Goal: Task Accomplishment & Management: Use online tool/utility

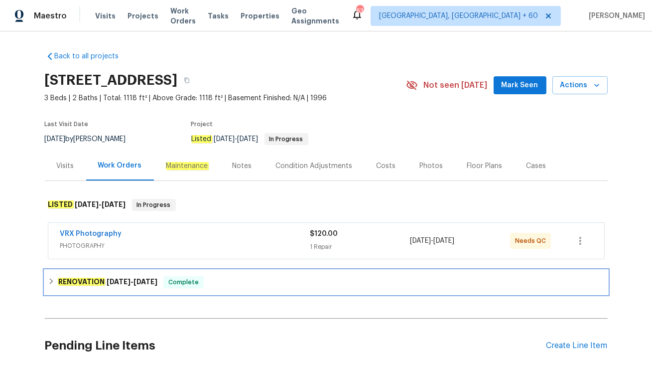
click at [150, 281] on span "9/17/25" at bounding box center [145, 281] width 24 height 7
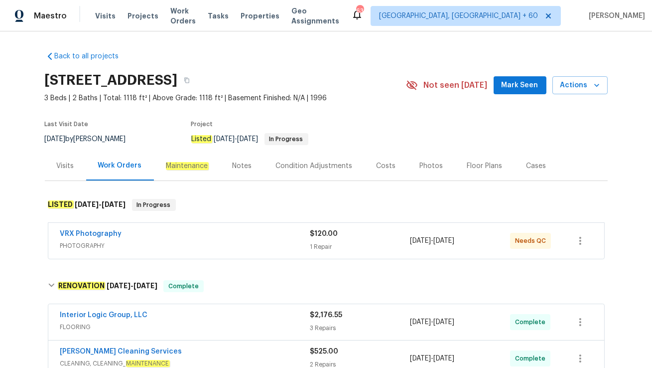
click at [67, 165] on div "Visits" at bounding box center [65, 166] width 17 height 10
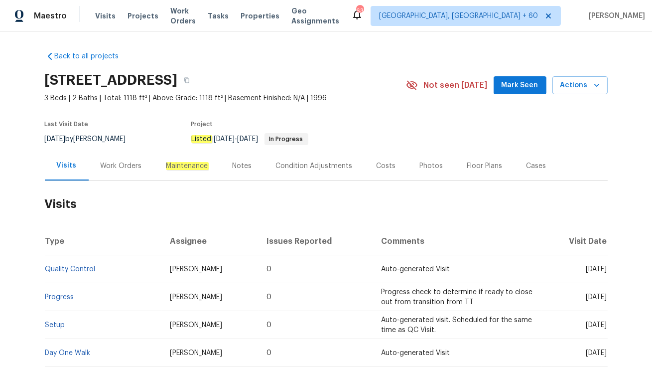
scroll to position [55, 0]
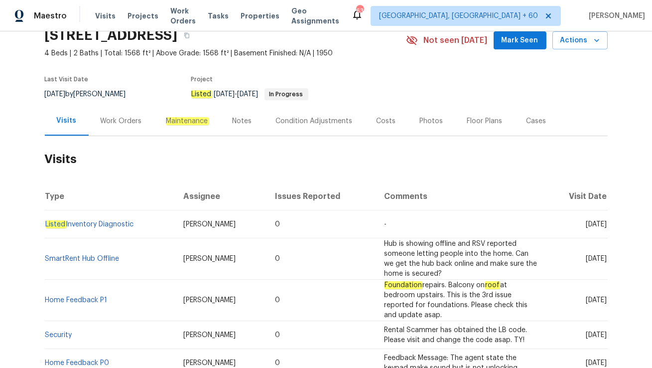
scroll to position [16, 0]
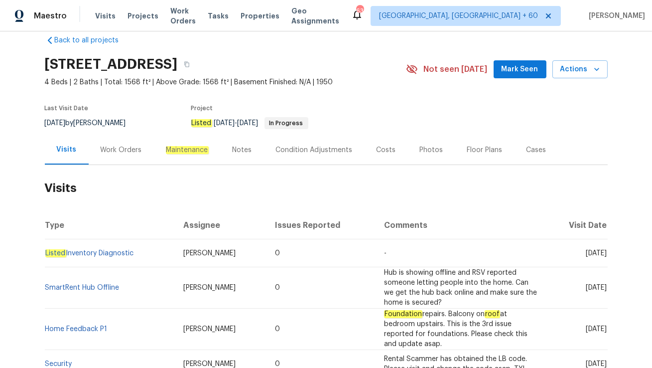
click at [105, 155] on div "Work Orders" at bounding box center [121, 149] width 65 height 29
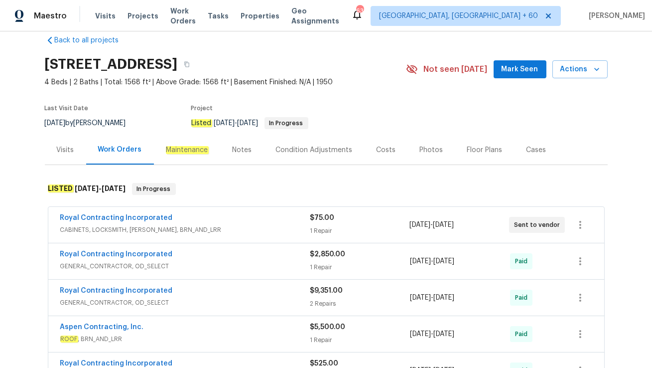
click at [206, 221] on div "Royal Contracting Incorporated" at bounding box center [185, 219] width 250 height 12
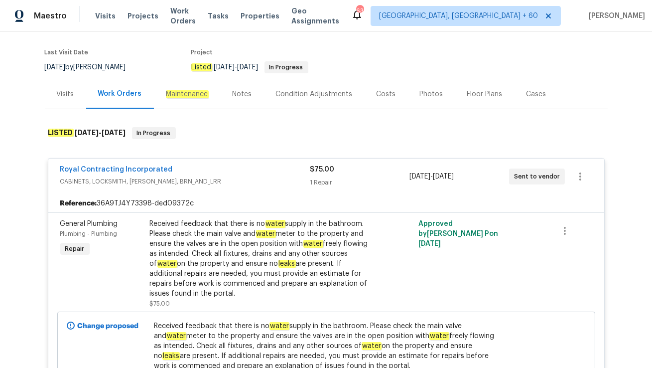
scroll to position [73, 0]
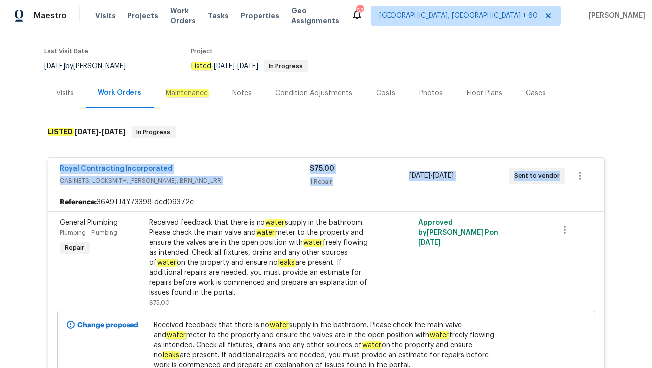
drag, startPoint x: 55, startPoint y: 167, endPoint x: 557, endPoint y: 177, distance: 501.7
click at [557, 177] on div "Royal Contracting Incorporated CABINETS, LOCKSMITH, HANDYMAN, BRN_AND_LRR $75.0…" at bounding box center [326, 175] width 556 height 36
copy div "Royal Contracting Incorporated CABINETS, LOCKSMITH, HANDYMAN, BRN_AND_LRR $75.0…"
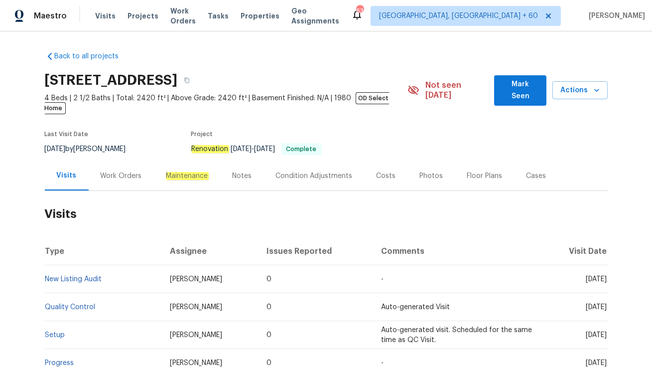
click at [121, 171] on div "Work Orders" at bounding box center [121, 176] width 41 height 10
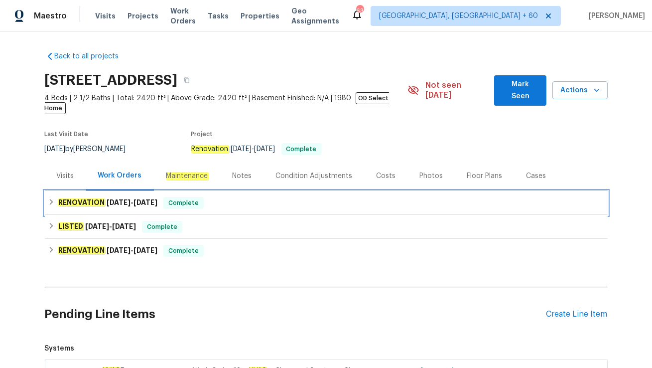
click at [152, 199] on span "9/5/25" at bounding box center [145, 202] width 24 height 7
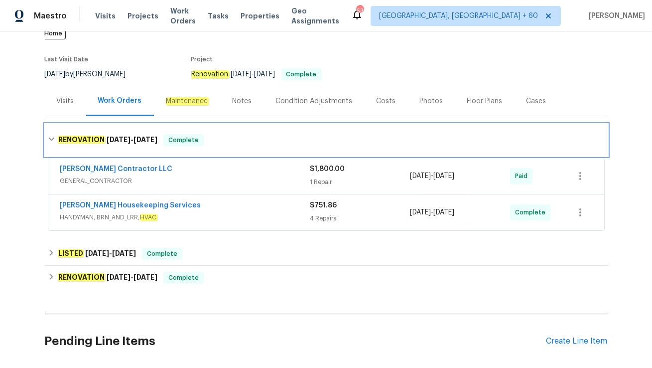
scroll to position [96, 0]
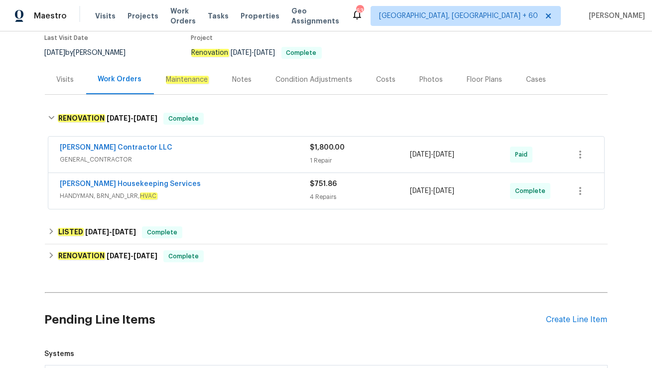
click at [169, 191] on div "Arelis Housekeeping Services HANDYMAN, BRN_AND_LRR, HVAC" at bounding box center [185, 191] width 250 height 24
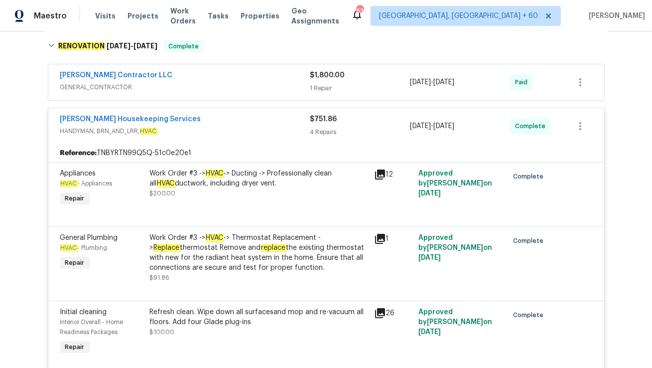
scroll to position [176, 0]
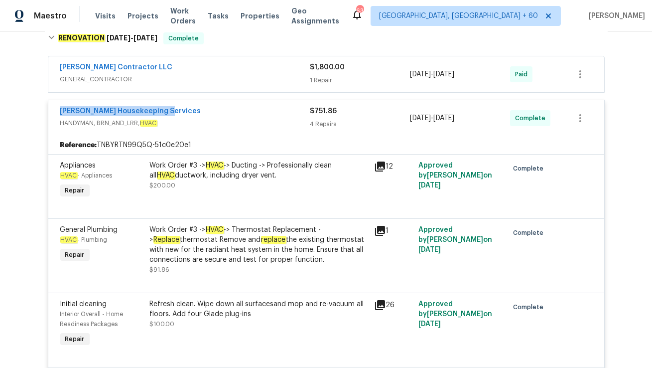
drag, startPoint x: 55, startPoint y: 97, endPoint x: 215, endPoint y: 97, distance: 159.9
click at [215, 100] on div "Arelis Housekeeping Services HANDYMAN, BRN_AND_LRR, HVAC $751.86 4 Repairs 8/27…" at bounding box center [326, 118] width 556 height 36
copy link "Arelis Housekeeping Services"
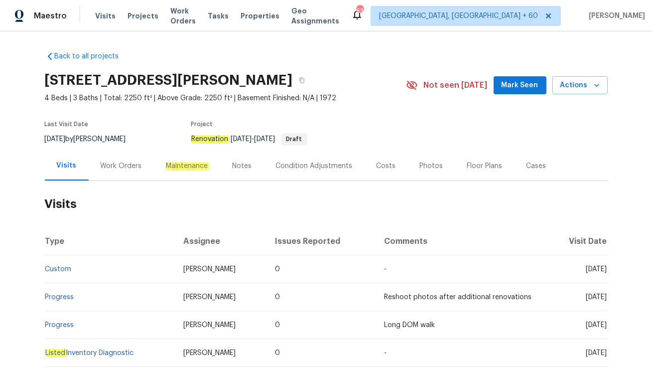
click at [119, 165] on div "Work Orders" at bounding box center [121, 166] width 41 height 10
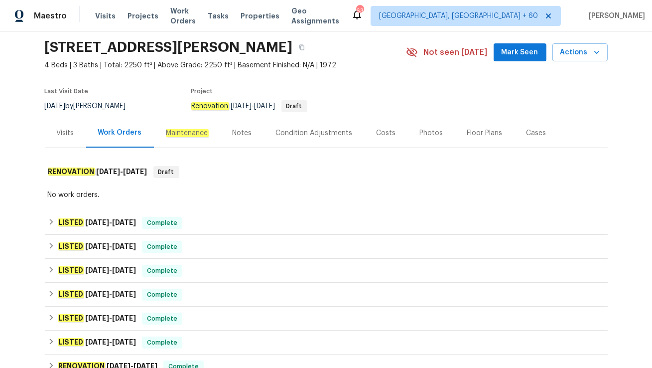
scroll to position [38, 0]
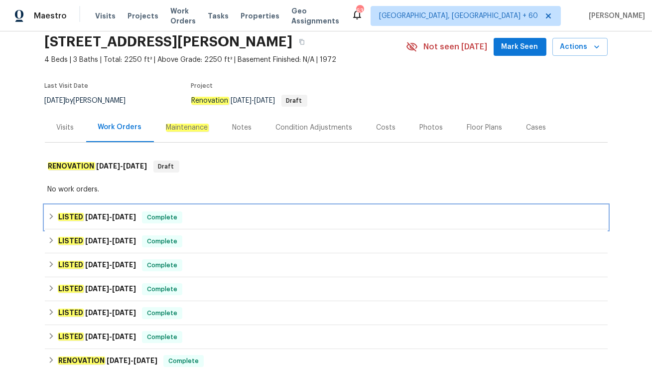
click at [190, 219] on div "LISTED 9/8/25 - 9/15/25 Complete" at bounding box center [326, 217] width 557 height 12
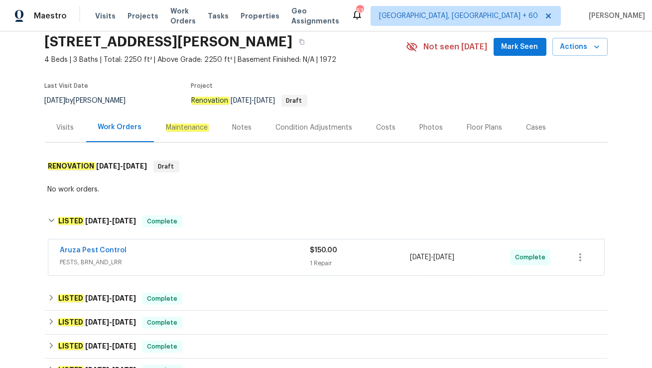
click at [190, 254] on div "Aruza Pest Control" at bounding box center [185, 251] width 250 height 12
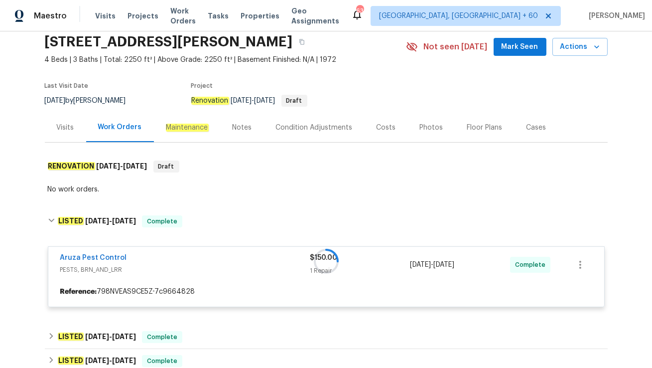
scroll to position [125, 0]
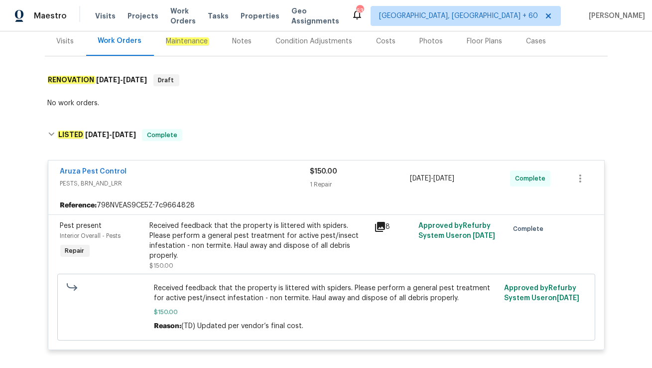
click at [57, 44] on div "Visits" at bounding box center [65, 41] width 17 height 10
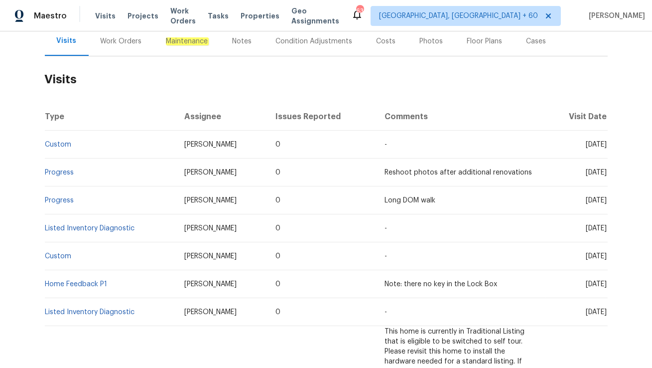
scroll to position [124, 0]
click at [57, 141] on link "Custom" at bounding box center [58, 144] width 26 height 7
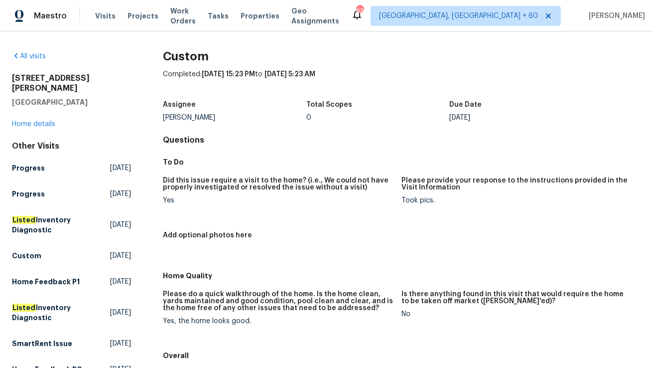
click at [203, 117] on div "William Bynum" at bounding box center [234, 117] width 143 height 7
copy div "William Bynum"
click at [36, 121] on link "Home details" at bounding box center [33, 124] width 43 height 7
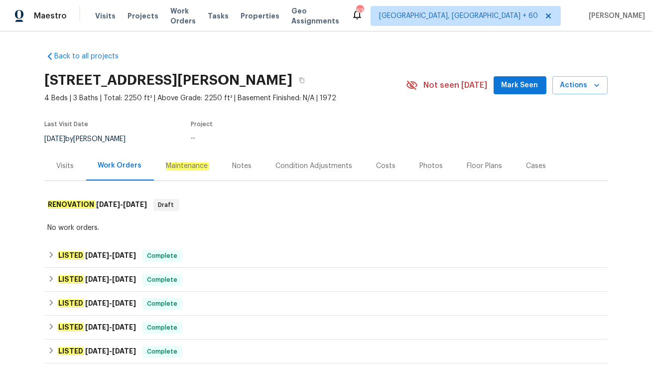
click at [62, 169] on div "Visits" at bounding box center [65, 166] width 17 height 10
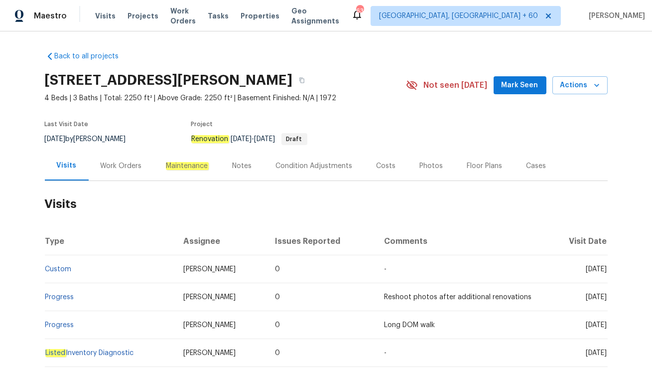
click at [535, 164] on div "Cases" at bounding box center [536, 166] width 20 height 10
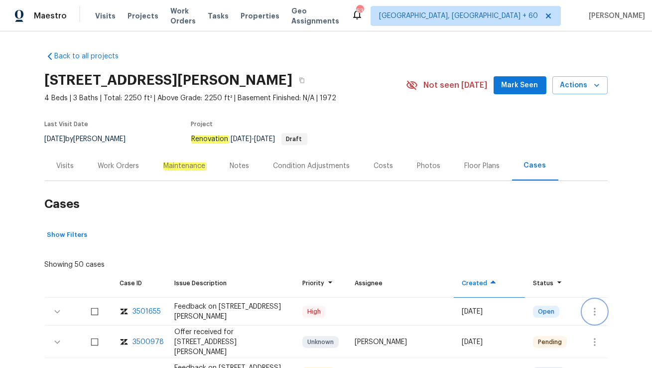
click at [598, 313] on icon "button" at bounding box center [595, 311] width 12 height 12
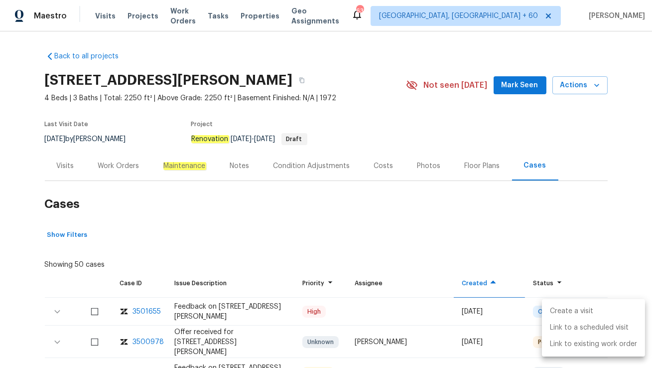
click at [579, 304] on li "Create a visit" at bounding box center [593, 311] width 103 height 16
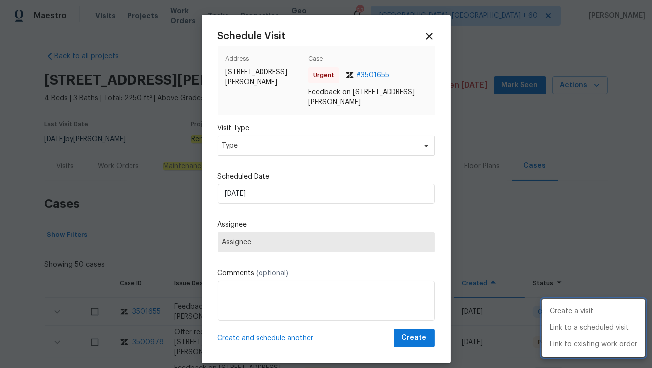
click at [262, 147] on div at bounding box center [326, 184] width 652 height 368
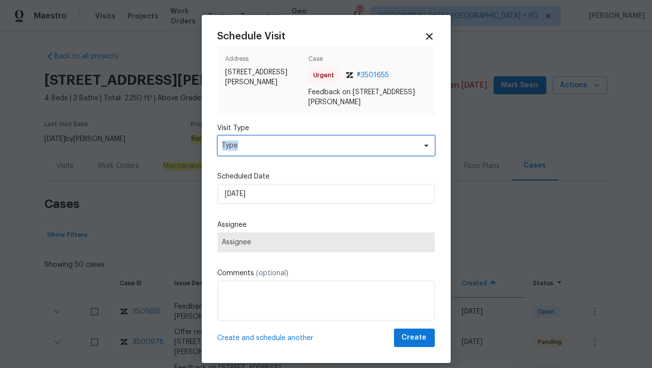
click at [262, 147] on span "Type" at bounding box center [319, 145] width 194 height 10
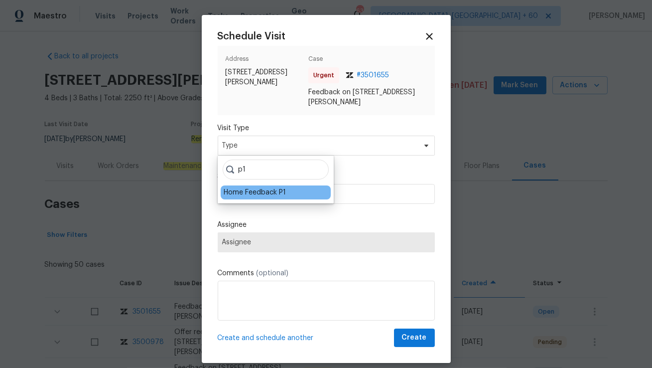
type input "p1"
click at [240, 193] on div "Home Feedback P1" at bounding box center [255, 192] width 62 height 10
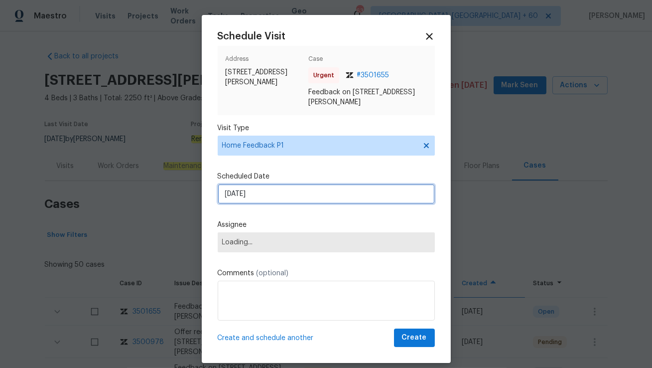
click at [239, 194] on input "19/09/2025" at bounding box center [326, 194] width 217 height 20
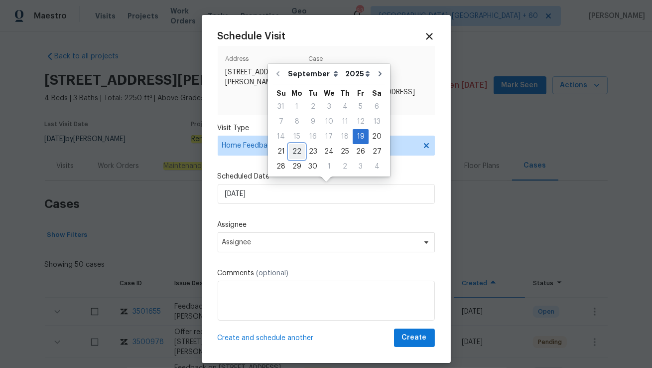
click at [296, 148] on div "22" at bounding box center [297, 151] width 16 height 14
type input "22/09/2025"
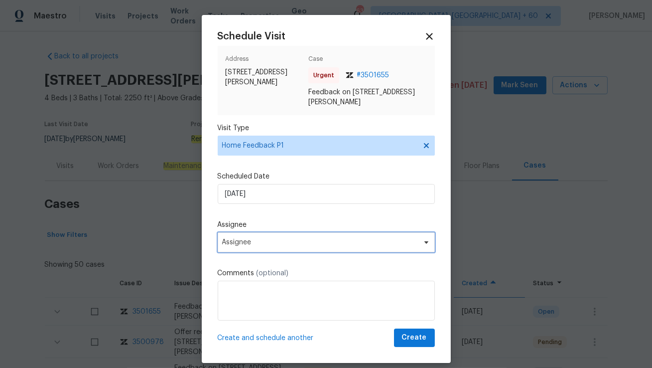
click at [252, 244] on span "Assignee" at bounding box center [319, 242] width 195 height 8
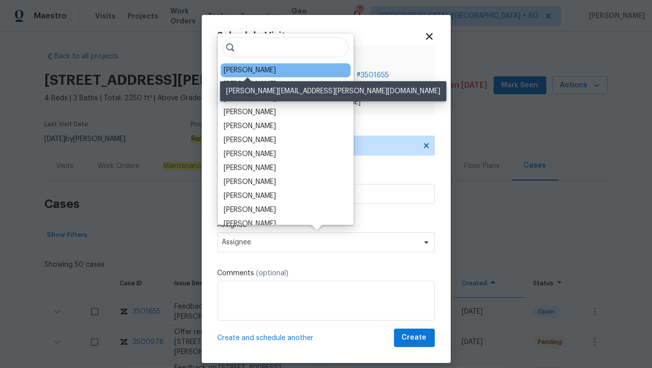
click at [242, 74] on div "William Bynum" at bounding box center [250, 70] width 52 height 10
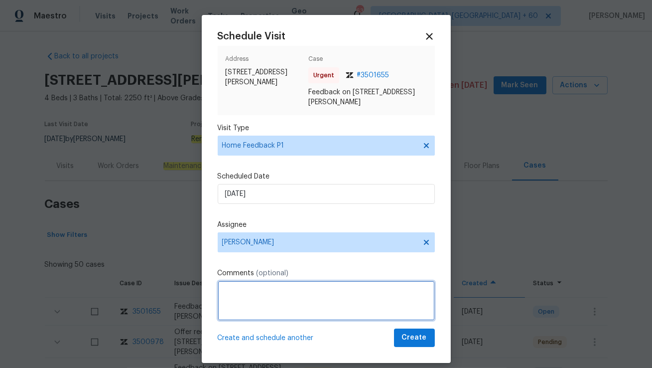
click at [241, 300] on textarea at bounding box center [326, 300] width 217 height 40
paste textarea "Flip State: Listed DOM: 265 No Of Time issue reported: 1 Issue: LB damaged Visi…"
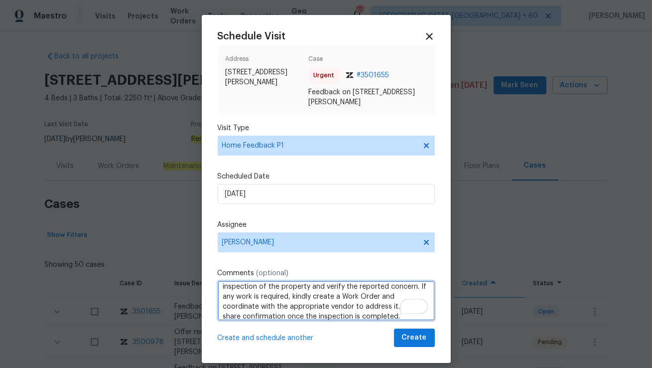
type textarea "Hi William, Good Morning! Flip State: Listed DOM: 265 No Of Time issue reported…"
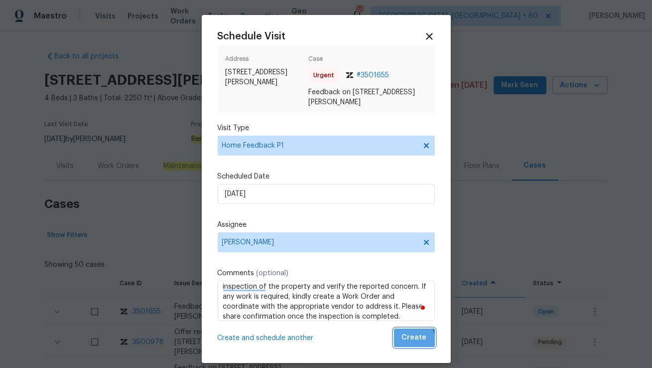
click at [406, 341] on span "Create" at bounding box center [414, 337] width 25 height 12
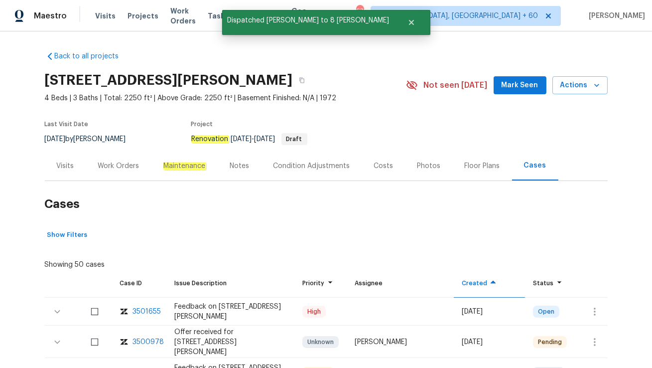
click at [56, 168] on div "Visits" at bounding box center [65, 165] width 41 height 29
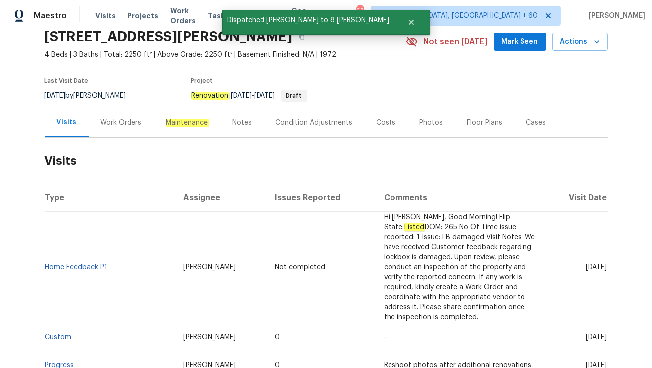
scroll to position [51, 0]
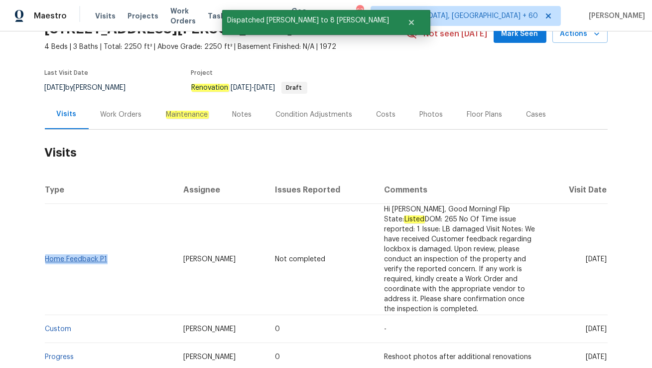
drag, startPoint x: 112, startPoint y: 260, endPoint x: 47, endPoint y: 257, distance: 64.8
click at [47, 257] on td "Home Feedback P1" at bounding box center [110, 259] width 130 height 111
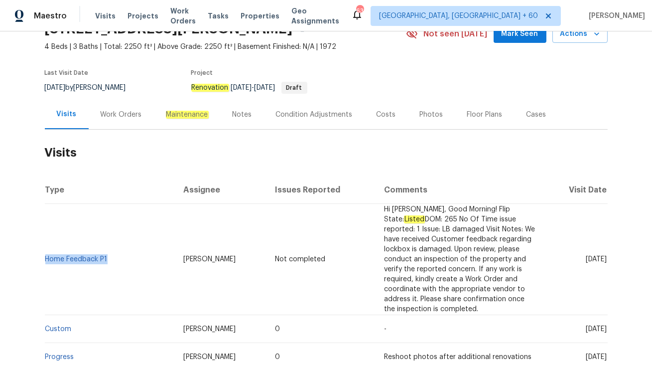
copy link "Home Feedback P1"
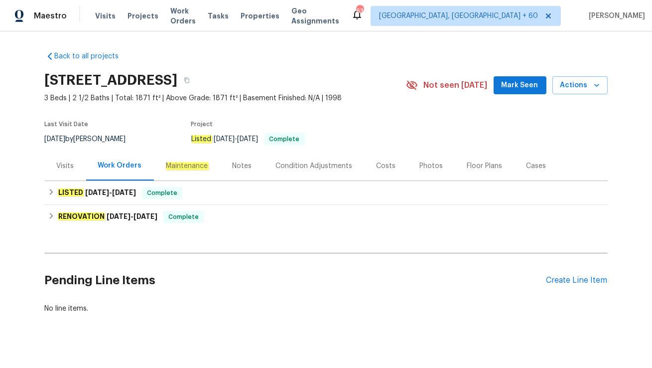
click at [59, 164] on div "Visits" at bounding box center [65, 166] width 17 height 10
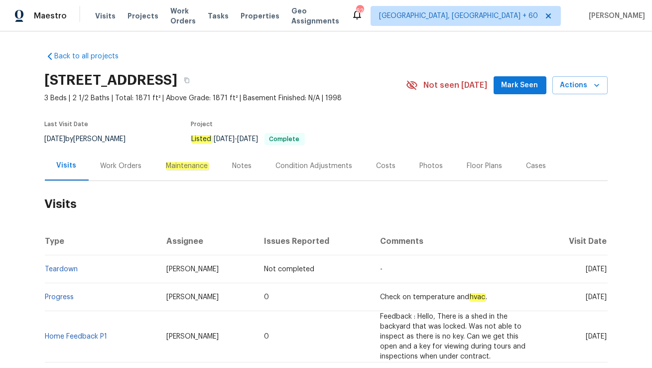
scroll to position [17, 0]
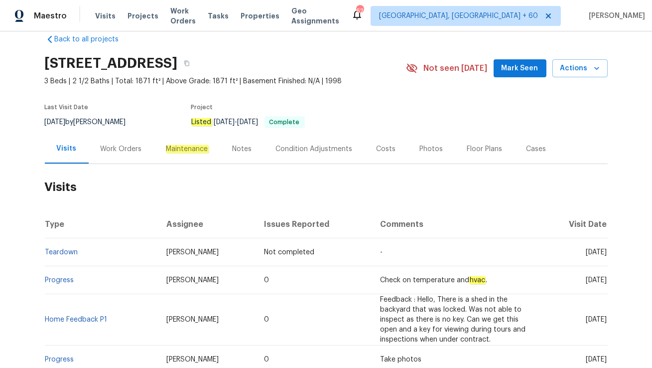
click at [121, 149] on div "Work Orders" at bounding box center [121, 149] width 41 height 10
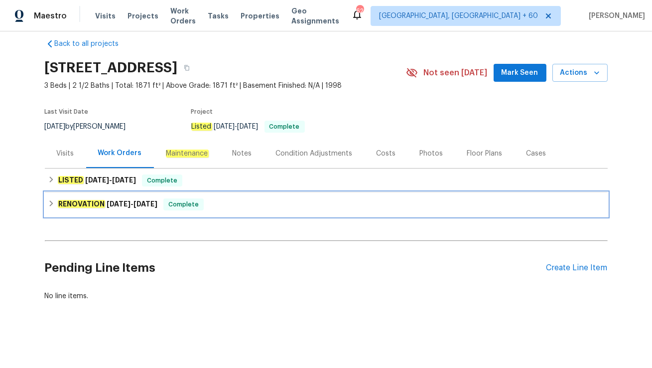
click at [151, 203] on span "6/4/25" at bounding box center [145, 203] width 24 height 7
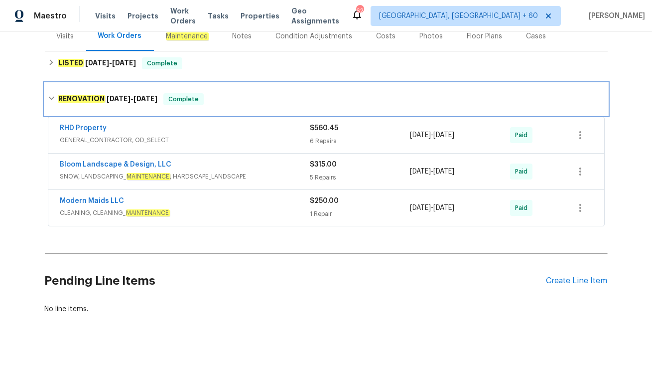
scroll to position [142, 0]
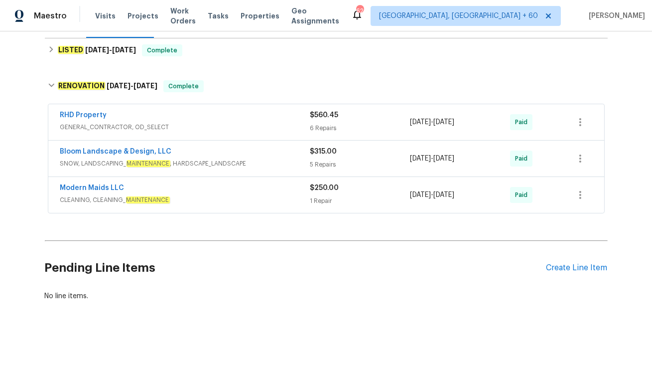
click at [194, 189] on div "Modern Maids LLC" at bounding box center [185, 189] width 250 height 12
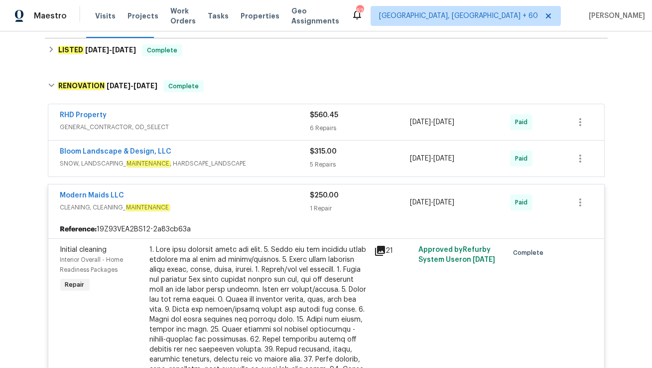
click at [177, 149] on div "Bloom Landscape & Design, LLC" at bounding box center [185, 152] width 250 height 12
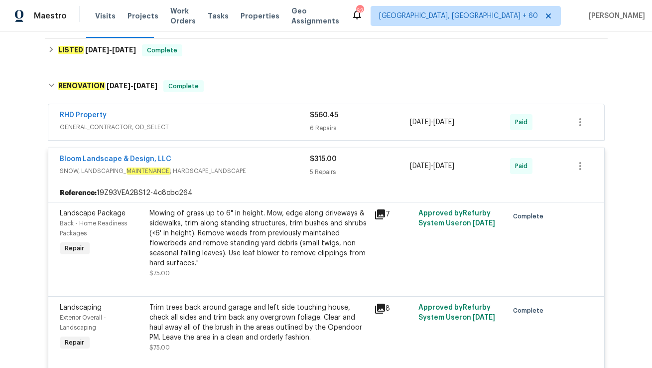
click at [116, 112] on div "RHD Property" at bounding box center [185, 116] width 250 height 12
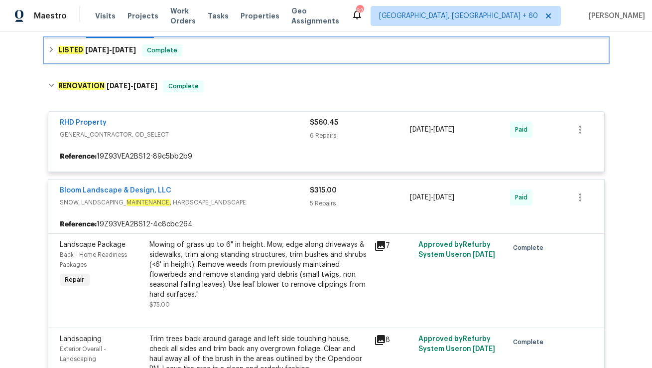
click at [127, 51] on span "7/16/25" at bounding box center [124, 49] width 24 height 7
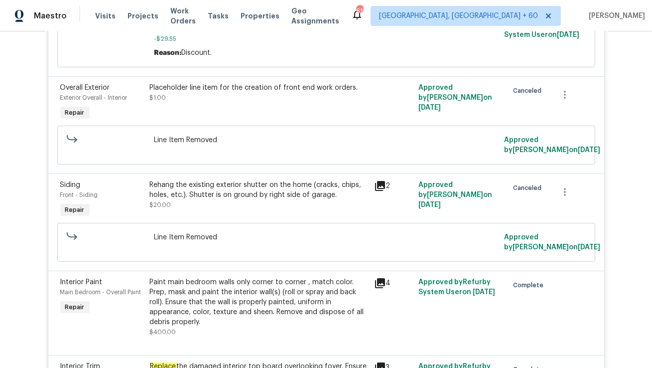
scroll to position [0, 0]
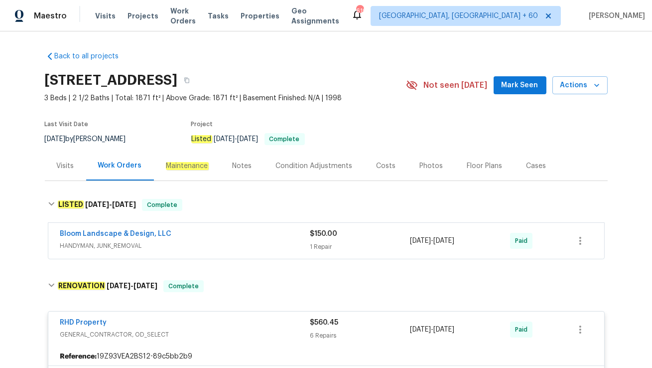
click at [181, 244] on span "HANDYMAN, JUNK_REMOVAL" at bounding box center [185, 246] width 250 height 10
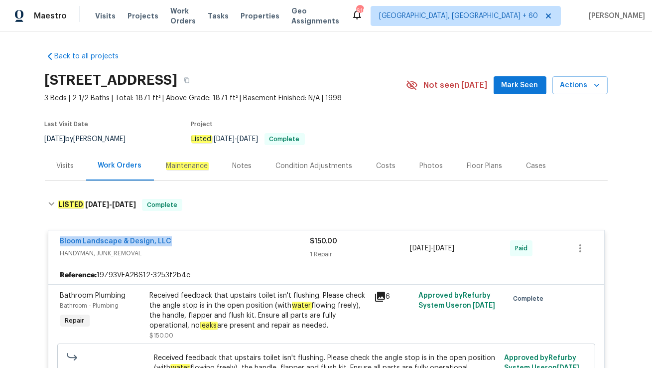
drag, startPoint x: 54, startPoint y: 237, endPoint x: 184, endPoint y: 237, distance: 129.5
click at [184, 237] on div "Bloom Landscape & Design, LLC HANDYMAN, JUNK_REMOVAL $150.00 1 Repair 7/16/2025…" at bounding box center [326, 248] width 556 height 36
copy link "Bloom Landscape & Design, LLC"
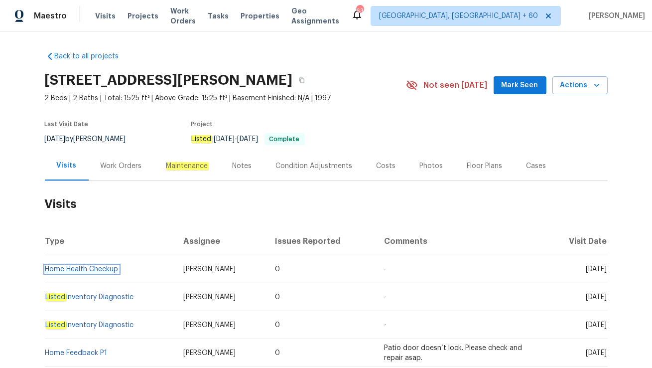
click at [88, 267] on link "Home Health Checkup" at bounding box center [81, 268] width 73 height 7
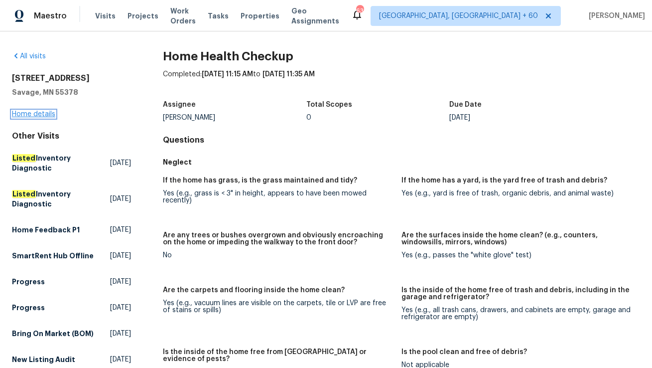
click at [34, 115] on link "Home details" at bounding box center [33, 114] width 43 height 7
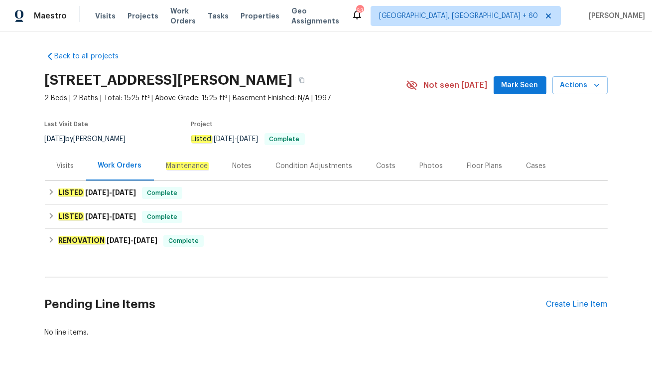
click at [72, 166] on div "Visits" at bounding box center [65, 166] width 17 height 10
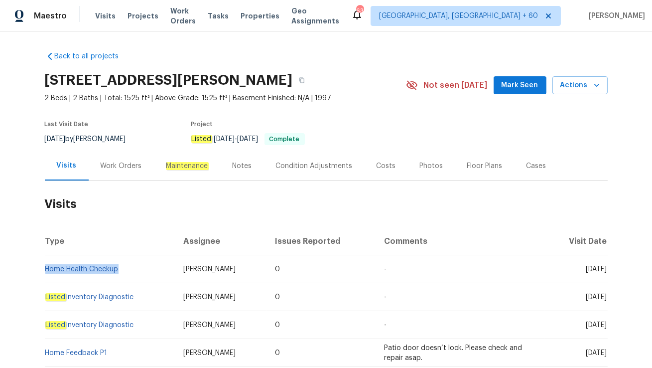
drag, startPoint x: 121, startPoint y: 268, endPoint x: 45, endPoint y: 266, distance: 76.2
click at [45, 266] on td "Home Health Checkup" at bounding box center [110, 269] width 130 height 28
copy link "Home Health Checkup"
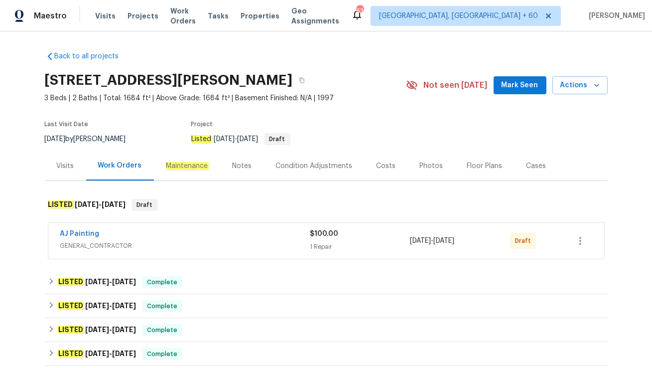
click at [191, 230] on div "AJ Painting" at bounding box center [185, 235] width 250 height 12
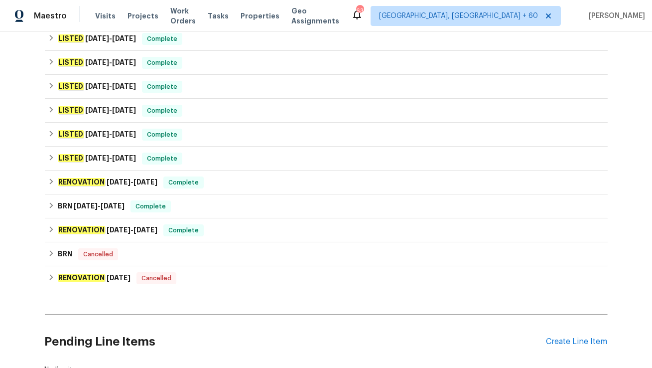
scroll to position [217, 0]
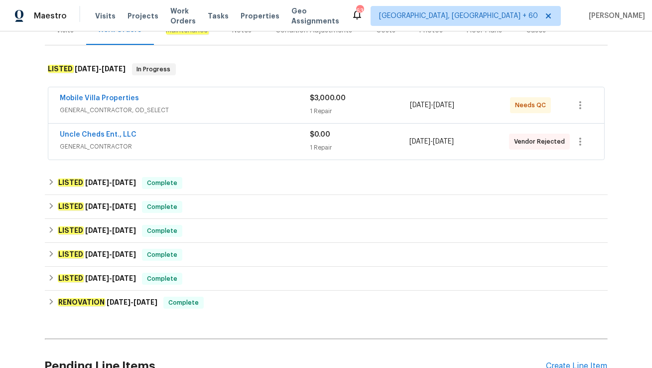
scroll to position [74, 0]
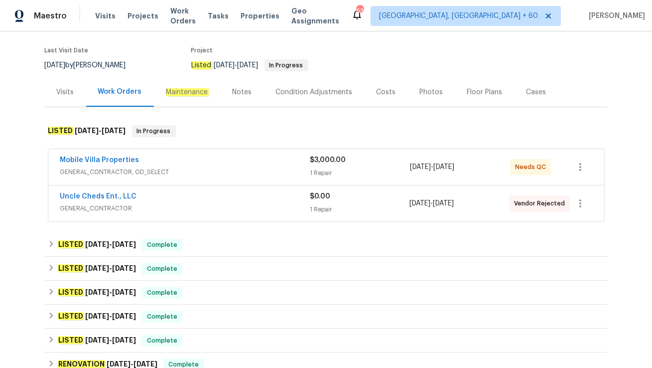
click at [65, 107] on div "Visits" at bounding box center [65, 91] width 41 height 29
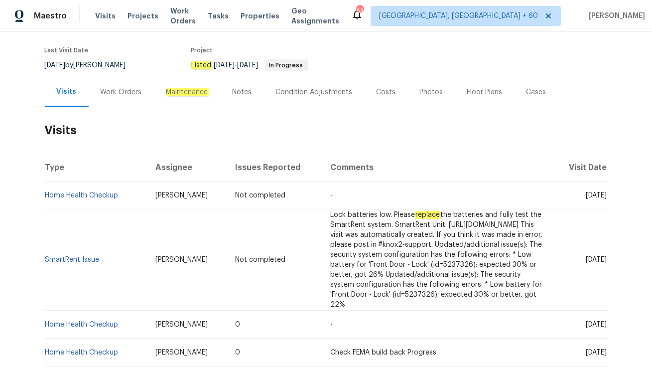
scroll to position [131, 0]
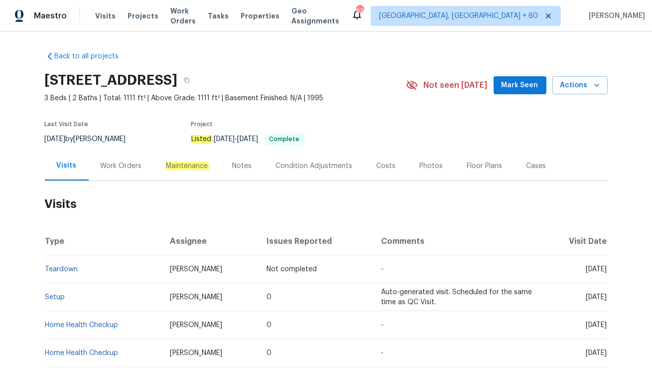
click at [124, 164] on div "Work Orders" at bounding box center [121, 166] width 41 height 10
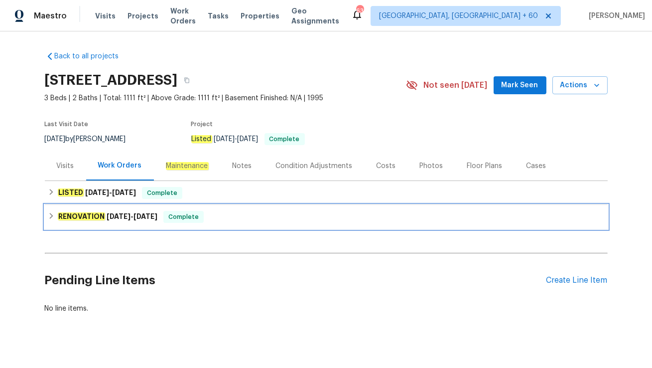
click at [190, 213] on span "Complete" at bounding box center [183, 217] width 38 height 10
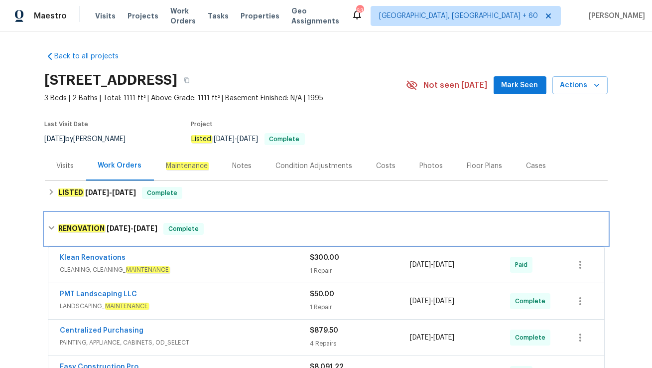
scroll to position [287, 0]
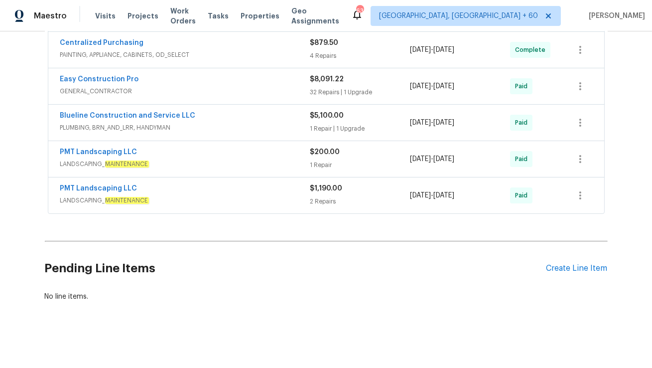
click at [176, 195] on span "LANDSCAPING_ MAINTENANCE" at bounding box center [185, 200] width 250 height 10
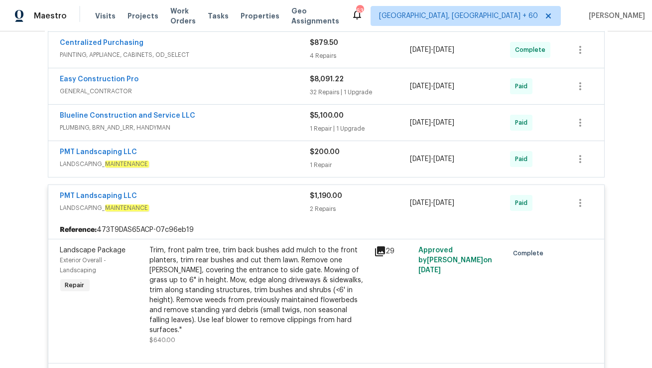
click at [140, 152] on div "PMT Landscaping LLC" at bounding box center [185, 153] width 250 height 12
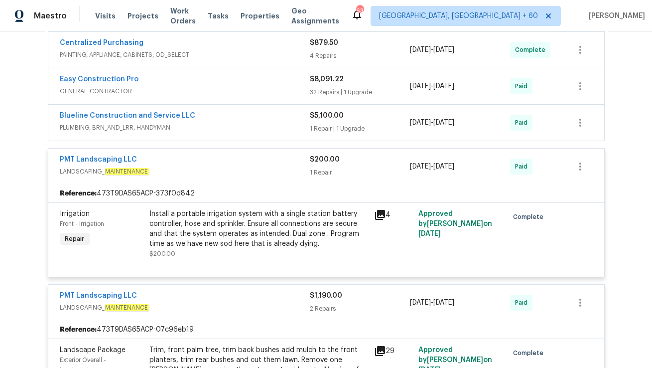
click at [174, 125] on span "PLUMBING, BRN_AND_LRR, HANDYMAN" at bounding box center [185, 128] width 250 height 10
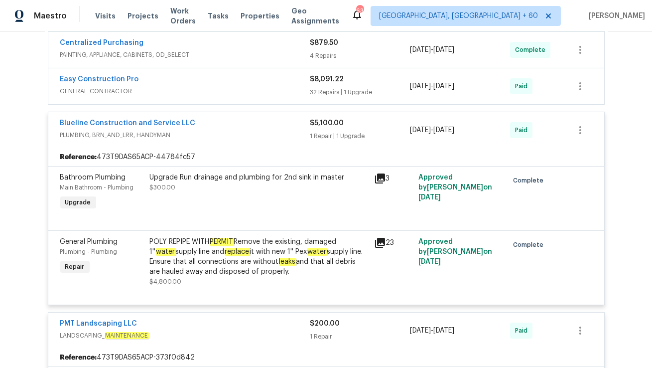
click at [136, 81] on div "Easy Construction Pro" at bounding box center [185, 80] width 250 height 12
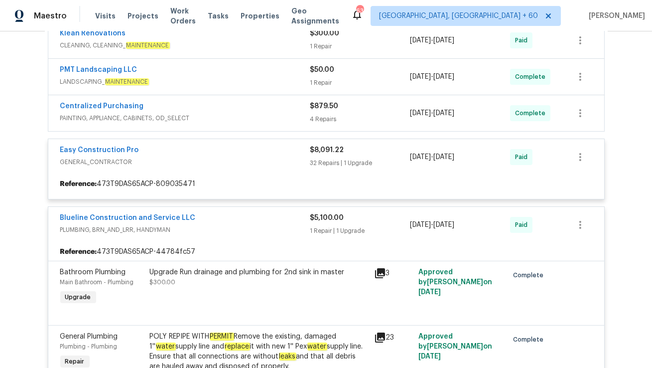
scroll to position [219, 0]
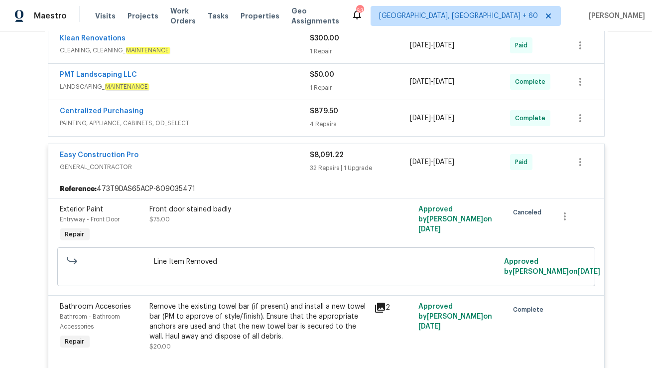
click at [144, 109] on div "Centralized Purchasing" at bounding box center [185, 112] width 250 height 12
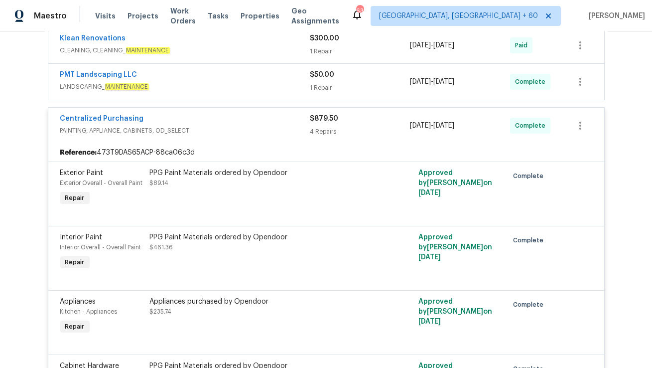
click at [135, 74] on div "PMT Landscaping LLC" at bounding box center [185, 76] width 250 height 12
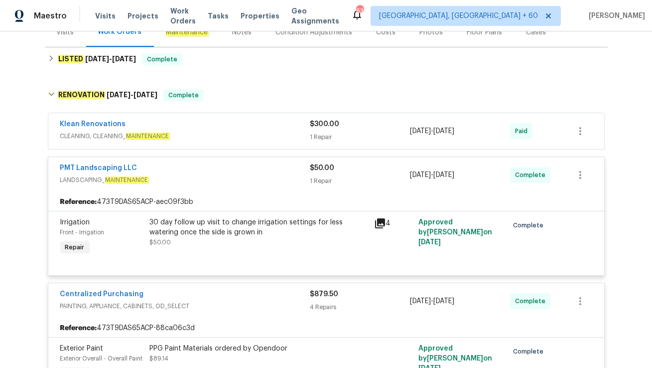
scroll to position [131, 0]
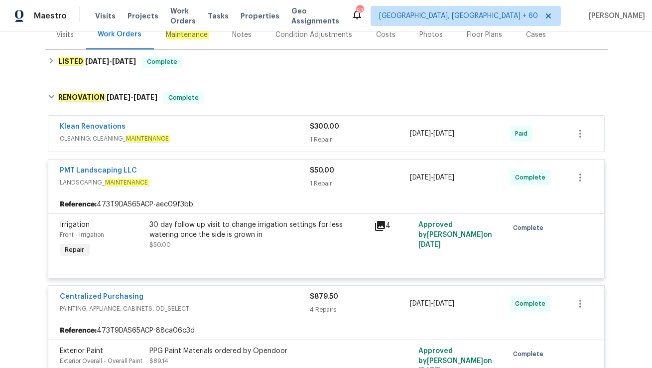
click at [126, 127] on div "Klean Renovations" at bounding box center [185, 128] width 250 height 12
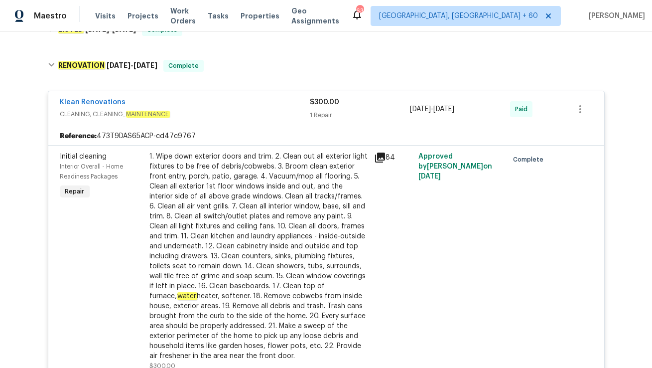
scroll to position [0, 0]
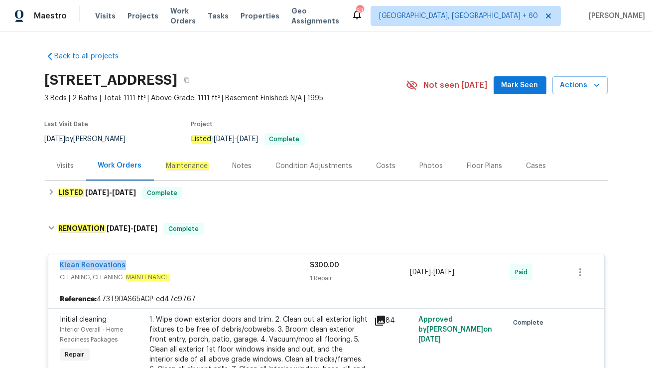
drag, startPoint x: 57, startPoint y: 264, endPoint x: 144, endPoint y: 264, distance: 87.2
click at [144, 264] on div "Klean Renovations CLEANING, CLEANING_ MAINTENANCE $300.00 1 Repair 7/15/2025 - …" at bounding box center [326, 272] width 556 height 36
copy link "Klean Renovations"
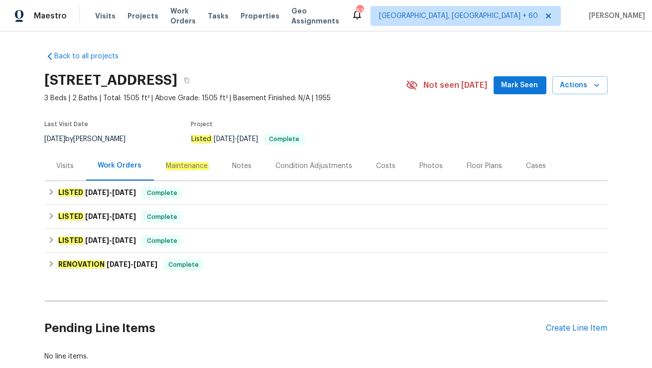
click at [70, 173] on div "Visits" at bounding box center [65, 165] width 41 height 29
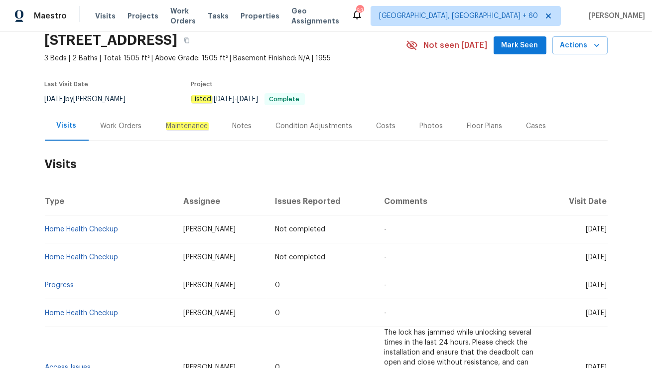
scroll to position [47, 0]
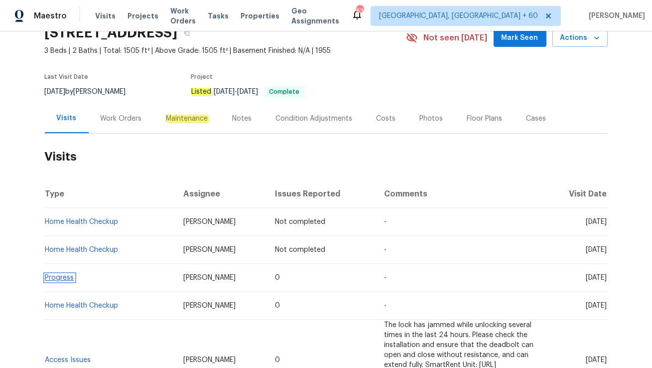
click at [61, 276] on link "Progress" at bounding box center [59, 277] width 29 height 7
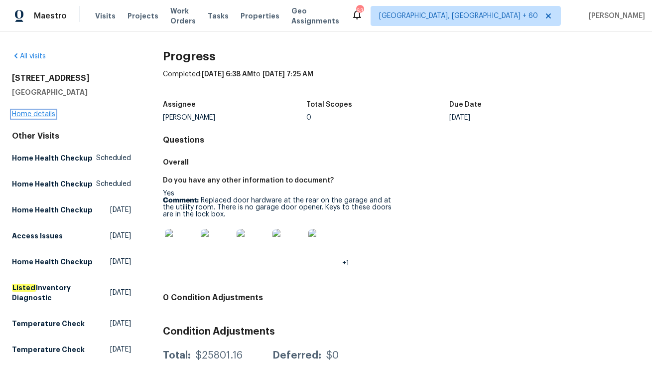
click at [30, 114] on link "Home details" at bounding box center [33, 114] width 43 height 7
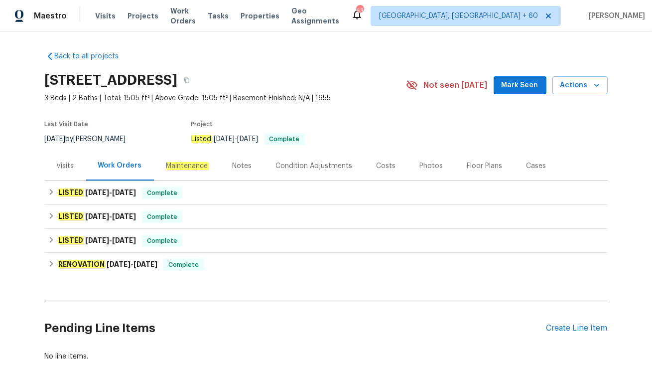
click at [70, 168] on div "Visits" at bounding box center [65, 166] width 17 height 10
